Goal: Information Seeking & Learning: Check status

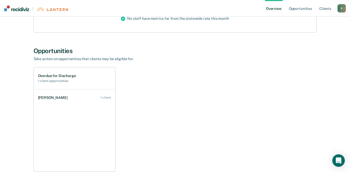
scroll to position [101, 0]
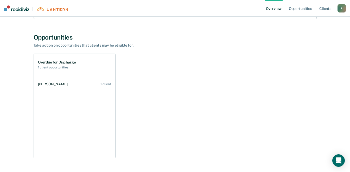
click at [62, 64] on div "Overdue for Discharge 1 client opportunities" at bounding box center [57, 64] width 38 height 9
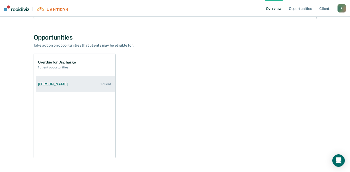
click at [55, 84] on div "[PERSON_NAME]" at bounding box center [54, 84] width 32 height 4
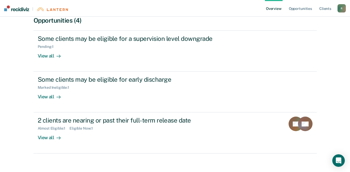
scroll to position [111, 0]
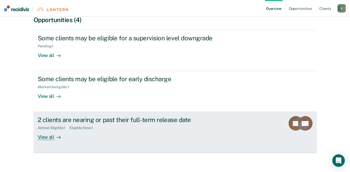
click at [48, 139] on div "View all" at bounding box center [52, 135] width 29 height 10
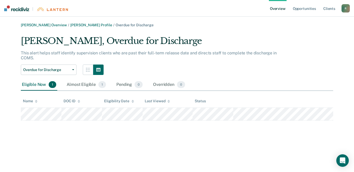
click at [281, 9] on link "Overview" at bounding box center [278, 8] width 18 height 17
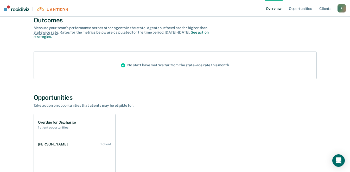
scroll to position [38, 0]
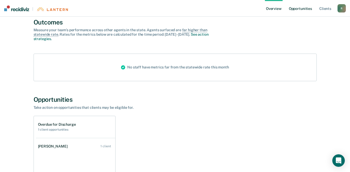
click at [303, 10] on link "Opportunities" at bounding box center [300, 8] width 25 height 17
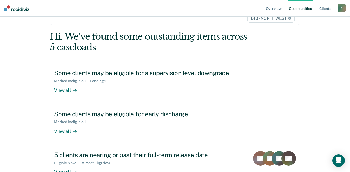
scroll to position [55, 0]
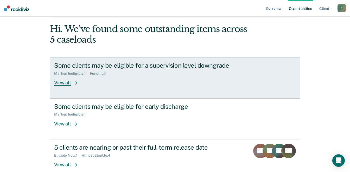
click at [68, 85] on div "View all" at bounding box center [68, 81] width 29 height 10
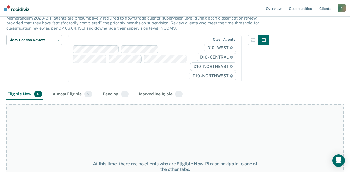
scroll to position [48, 0]
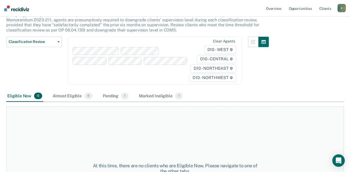
click at [296, 85] on div "Classification Review This alert helps staff identify clients due or overdue fo…" at bounding box center [175, 52] width 338 height 129
click at [303, 10] on link "Opportunities" at bounding box center [300, 8] width 25 height 17
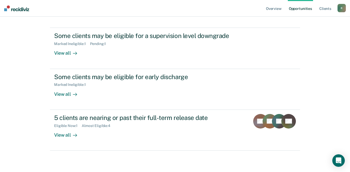
scroll to position [86, 0]
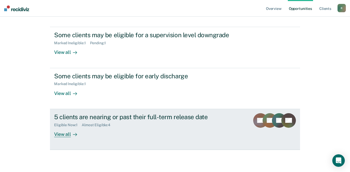
click at [106, 127] on div "5 clients are nearing or past their full-term release date Eligible Now : 1 Alm…" at bounding box center [151, 125] width 195 height 24
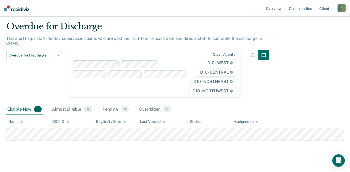
scroll to position [13, 0]
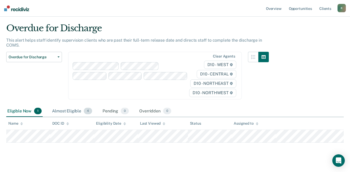
click at [77, 113] on div "Almost Eligible 4" at bounding box center [72, 111] width 42 height 11
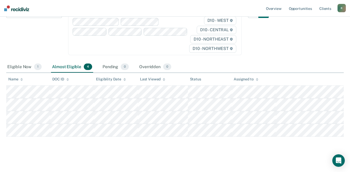
scroll to position [56, 0]
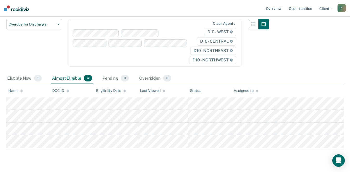
click at [90, 33] on div "Clear agents D10 - WEST D10 - CENTRAL D10 - NORTHEAST D10 - NORTHWEST" at bounding box center [155, 43] width 174 height 48
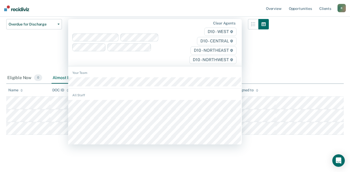
scroll to position [46, 0]
click at [312, 54] on div "Overdue for Discharge This alert helps staff identify supervision clients who a…" at bounding box center [175, 61] width 338 height 143
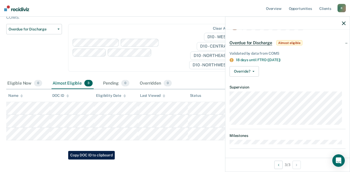
scroll to position [42, 0]
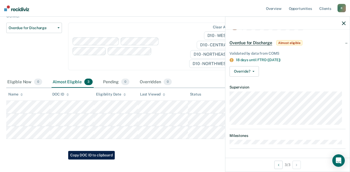
click at [344, 24] on icon "button" at bounding box center [344, 23] width 4 height 4
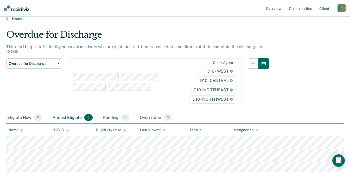
scroll to position [0, 0]
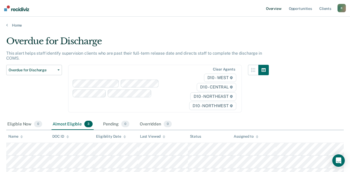
click at [278, 10] on link "Overview" at bounding box center [274, 8] width 18 height 17
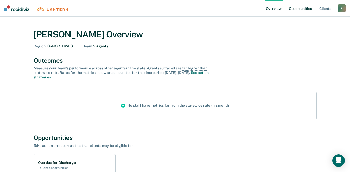
click at [301, 9] on link "Opportunities" at bounding box center [300, 8] width 25 height 17
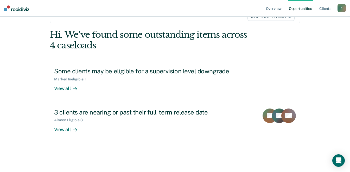
scroll to position [43, 0]
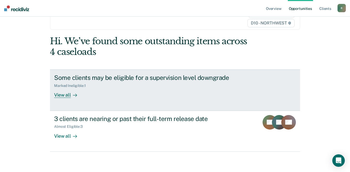
click at [67, 97] on div "View all" at bounding box center [68, 93] width 29 height 10
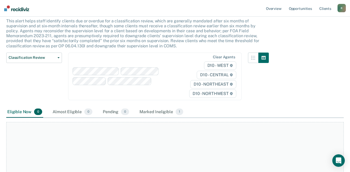
scroll to position [34, 0]
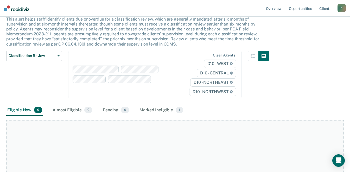
click at [164, 113] on div "Marked Ineligible 1" at bounding box center [162, 110] width 46 height 11
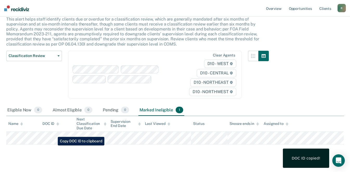
click at [74, 162] on main "Classification Review This alert helps staff identify clients due or overdue fo…" at bounding box center [175, 86] width 350 height 187
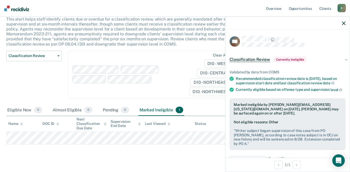
click at [340, 110] on div "Marked ineligible by [PERSON_NAME][EMAIL_ADDRESS][US_STATE][DOMAIN_NAME] on [DA…" at bounding box center [288, 124] width 116 height 52
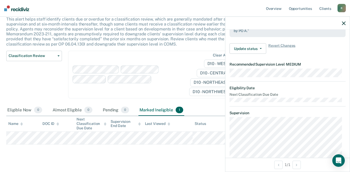
scroll to position [117, 0]
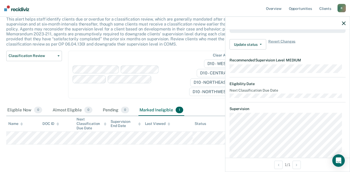
click at [344, 23] on icon "button" at bounding box center [344, 23] width 4 height 4
